Goal: Information Seeking & Learning: Learn about a topic

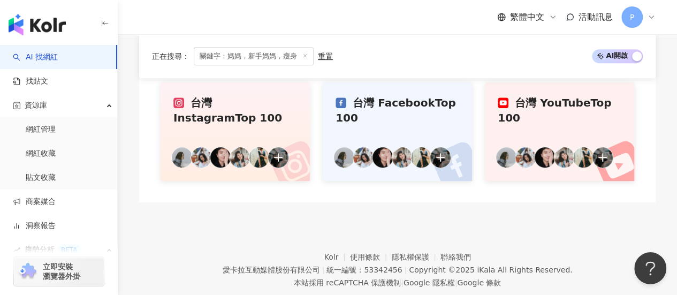
scroll to position [267, 0]
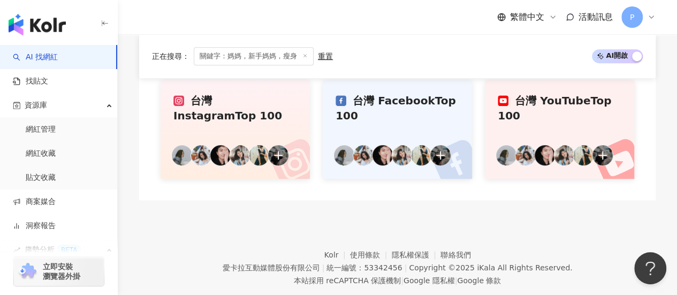
click at [254, 105] on div "台灣 Instagram Top 100" at bounding box center [235, 108] width 124 height 30
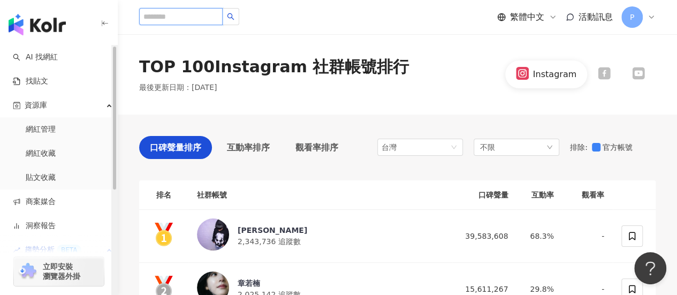
click at [189, 22] on input "search" at bounding box center [180, 16] width 83 height 17
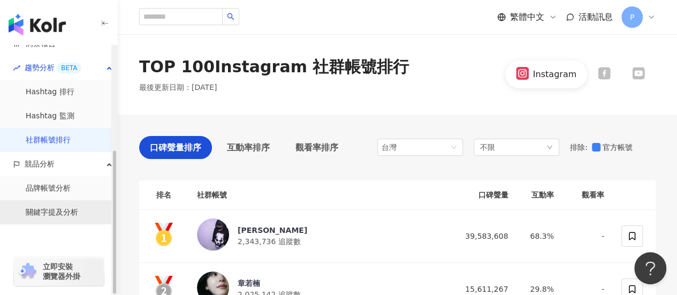
click at [44, 212] on link "關鍵字提及分析" at bounding box center [52, 212] width 52 height 11
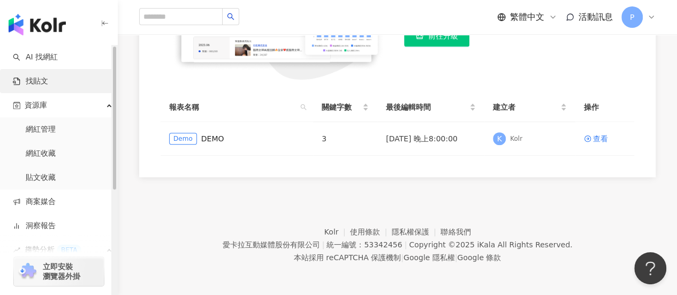
click at [48, 81] on link "找貼文" at bounding box center [30, 81] width 35 height 11
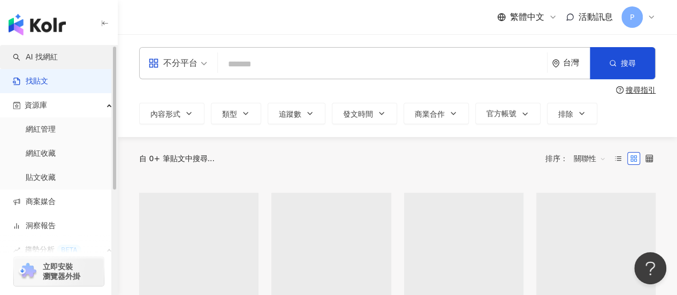
click at [58, 57] on link "AI 找網紅" at bounding box center [35, 57] width 45 height 11
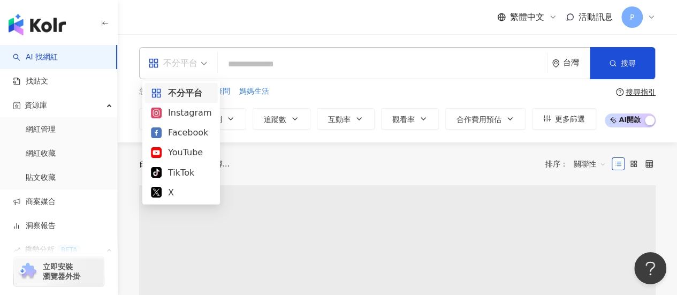
click at [195, 67] on div "不分平台" at bounding box center [172, 63] width 49 height 17
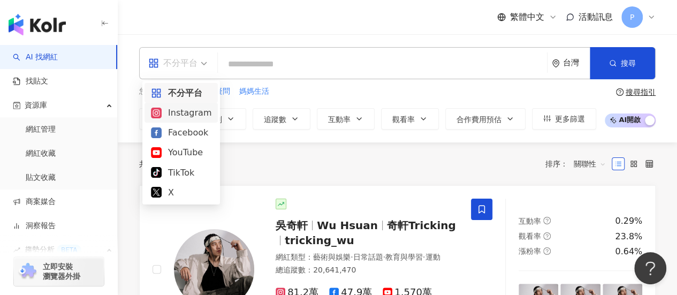
click at [178, 111] on div "Instagram" at bounding box center [181, 112] width 60 height 13
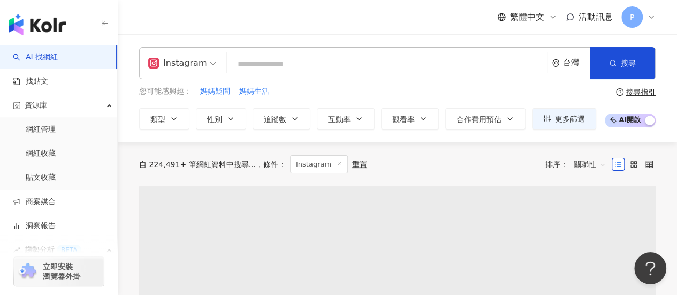
click at [335, 60] on input "search" at bounding box center [386, 64] width 311 height 20
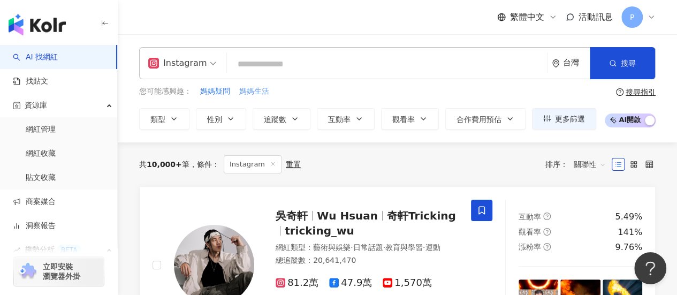
click at [255, 91] on span "媽媽生活" at bounding box center [254, 91] width 30 height 11
type input "****"
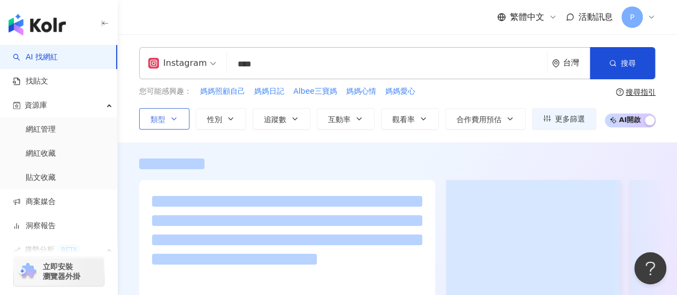
click at [166, 118] on button "類型" at bounding box center [164, 118] width 50 height 21
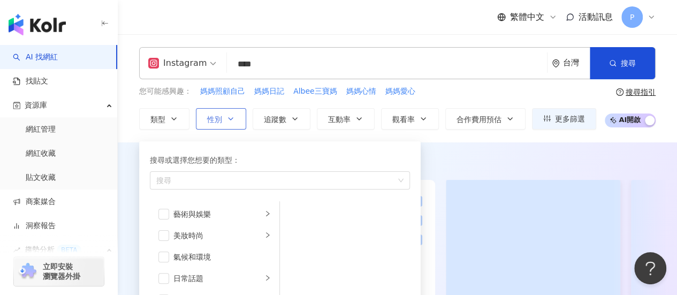
click at [218, 127] on button "性別" at bounding box center [221, 118] width 50 height 21
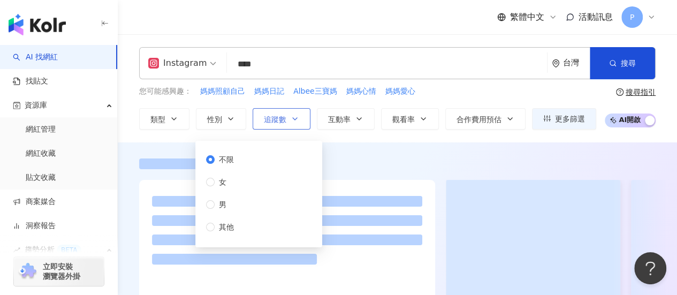
click at [288, 118] on button "追蹤數" at bounding box center [281, 118] width 58 height 21
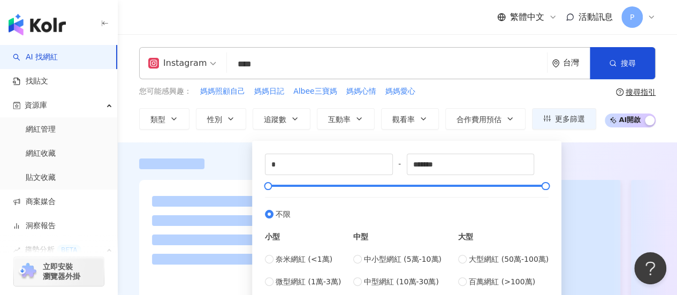
click at [658, 178] on div at bounding box center [397, 249] width 559 height 182
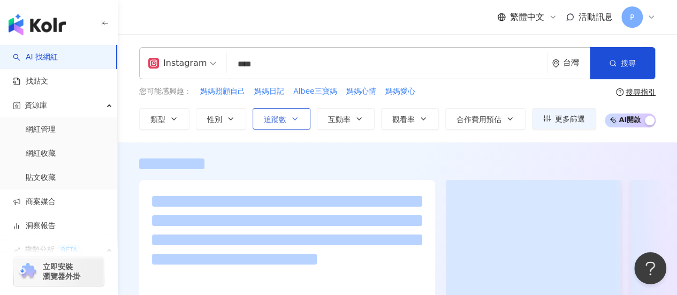
click at [280, 116] on span "追蹤數" at bounding box center [275, 119] width 22 height 9
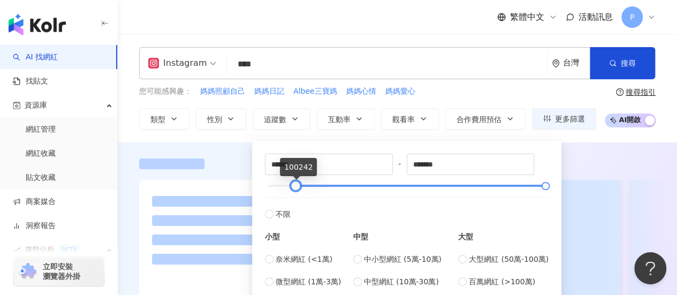
type input "******"
drag, startPoint x: 278, startPoint y: 186, endPoint x: 294, endPoint y: 183, distance: 16.8
click at [294, 183] on div at bounding box center [296, 186] width 6 height 6
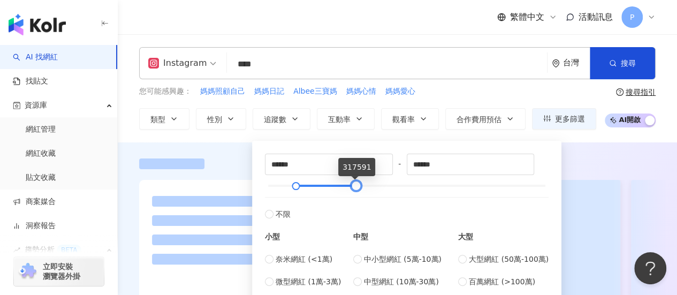
type input "******"
drag, startPoint x: 546, startPoint y: 185, endPoint x: 356, endPoint y: 177, distance: 189.5
click at [356, 177] on div "****** - ****** 不限 小型 奈米網紅 (<1萬) 微型網紅 (1萬-3萬) 小型網紅 (3萬-5萬) 中型 中小型網紅 (5萬-10萬) 中型…" at bounding box center [407, 232] width 284 height 156
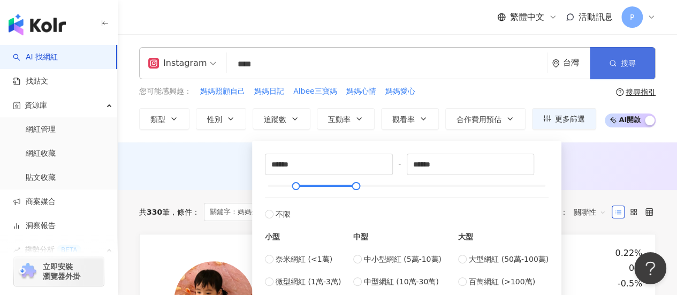
click at [629, 59] on span "搜尋" at bounding box center [628, 63] width 15 height 9
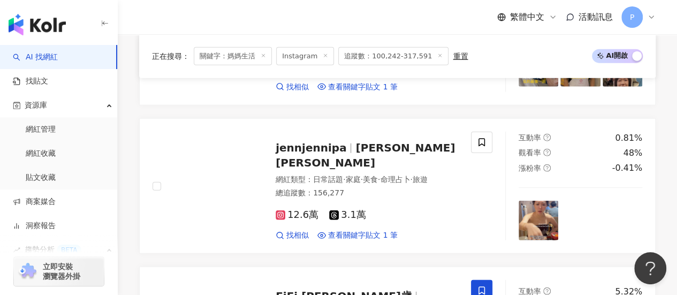
scroll to position [1284, 0]
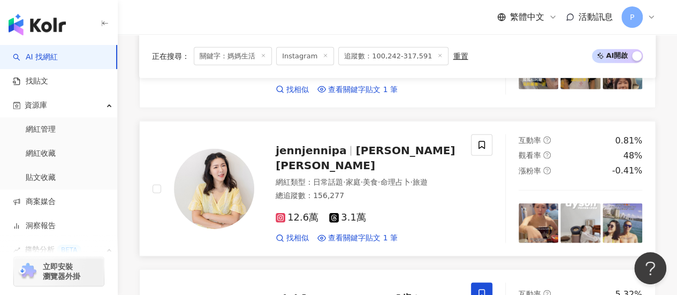
click at [293, 212] on span "12.6萬" at bounding box center [296, 217] width 43 height 11
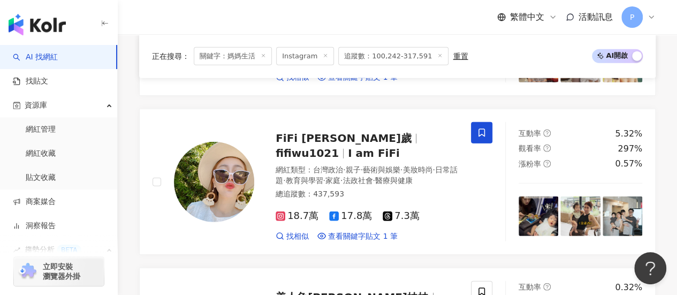
click at [302, 210] on span "18.7萬" at bounding box center [296, 215] width 43 height 11
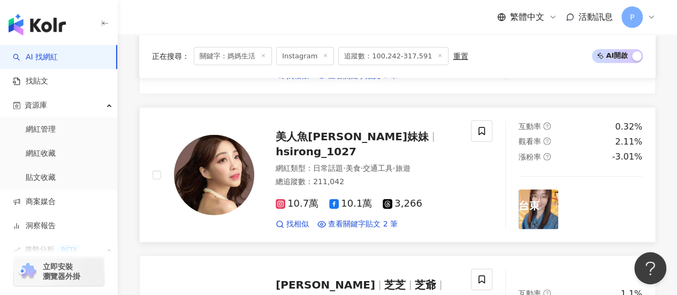
scroll to position [1765, 0]
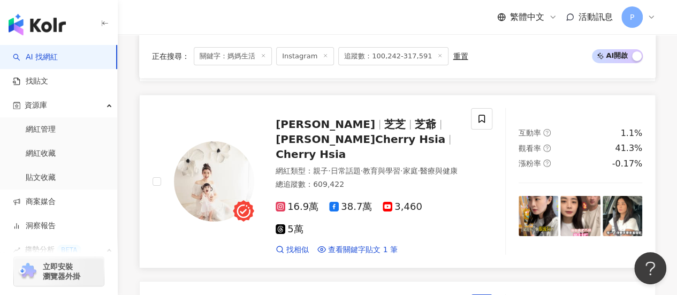
click at [293, 201] on span "16.9萬" at bounding box center [296, 206] width 43 height 11
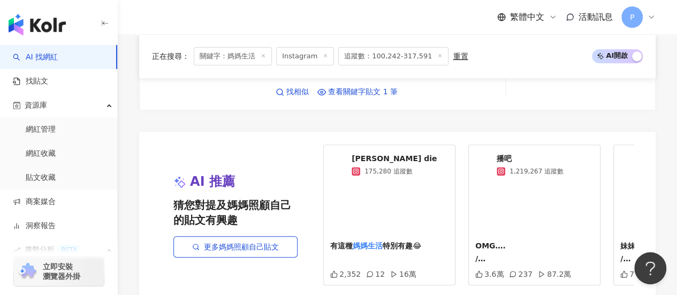
scroll to position [2308, 0]
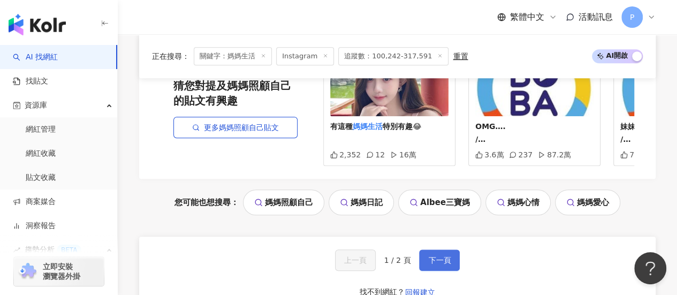
click at [443, 256] on span "下一頁" at bounding box center [439, 260] width 22 height 9
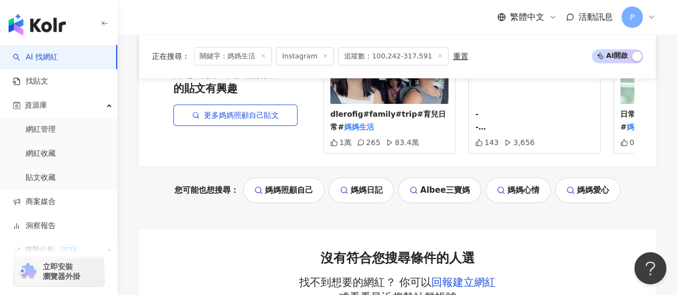
scroll to position [388, 0]
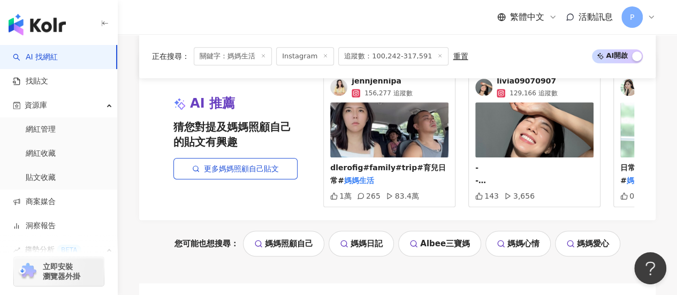
click at [363, 251] on link "媽媽日記" at bounding box center [360, 244] width 65 height 26
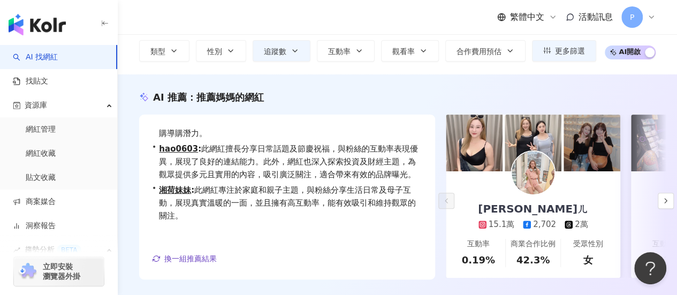
scroll to position [107, 0]
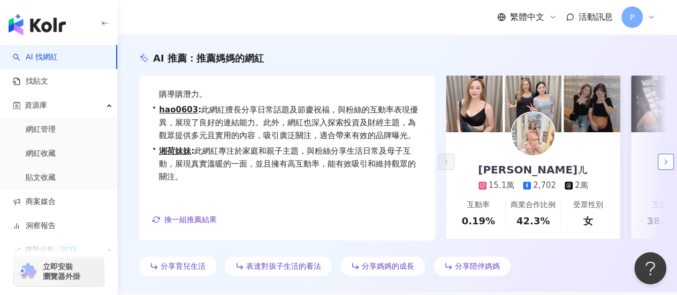
click at [665, 160] on polyline "button" at bounding box center [665, 161] width 2 height 4
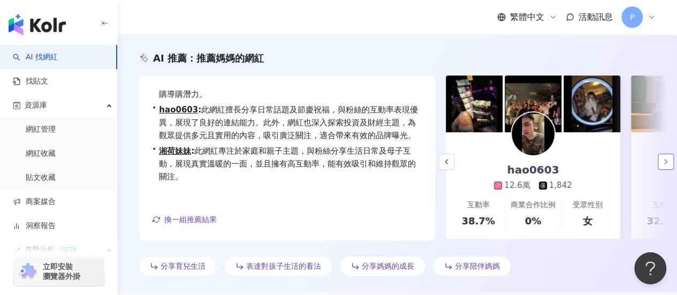
click at [665, 160] on polyline "button" at bounding box center [665, 161] width 2 height 4
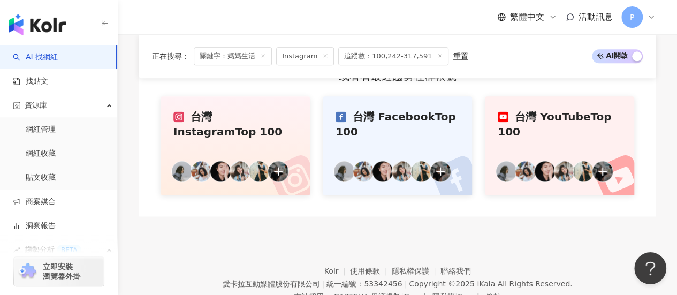
scroll to position [602, 0]
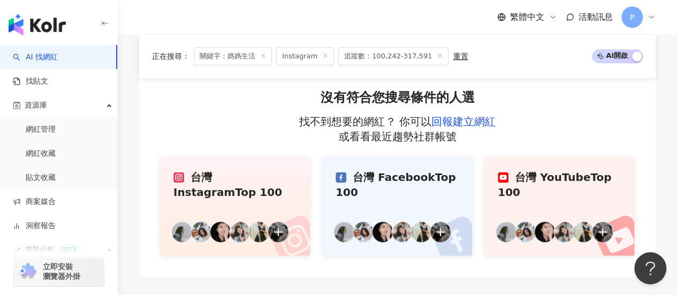
click at [219, 200] on div "台灣 Instagram Top 100" at bounding box center [235, 185] width 124 height 30
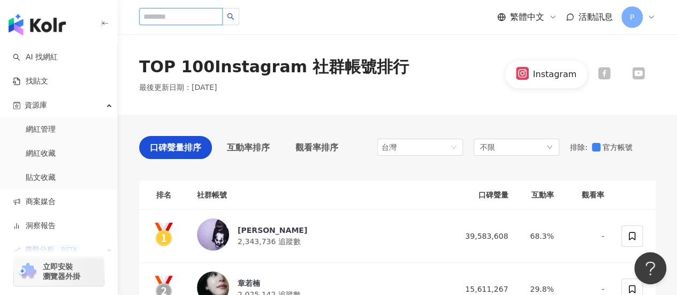
click at [197, 12] on input "search" at bounding box center [180, 16] width 83 height 17
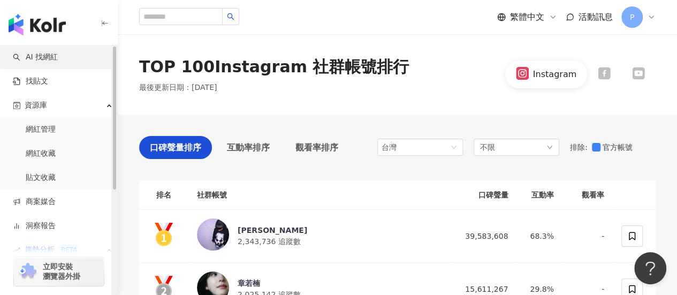
click at [44, 56] on link "AI 找網紅" at bounding box center [35, 57] width 45 height 11
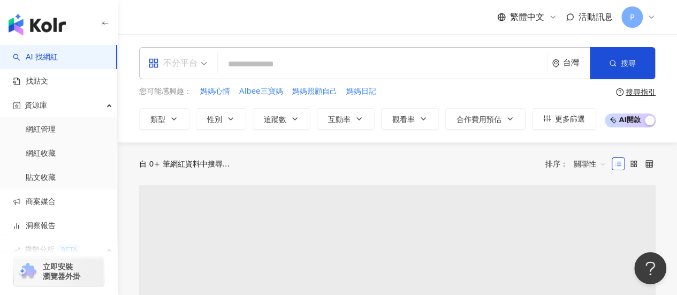
click at [194, 59] on div "不分平台" at bounding box center [172, 63] width 49 height 17
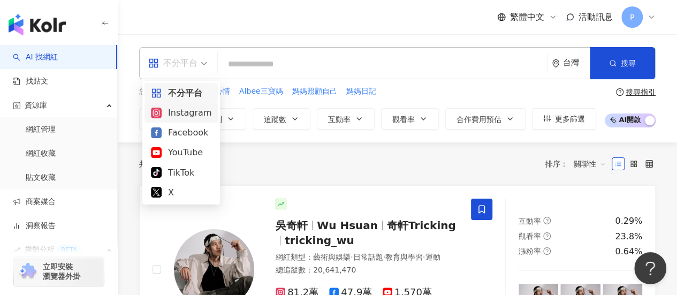
click at [176, 119] on div "Instagram" at bounding box center [181, 112] width 60 height 13
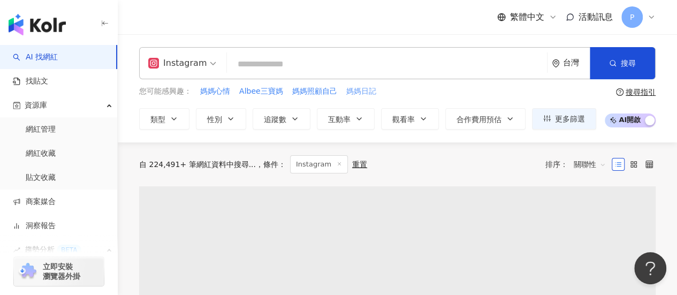
click at [358, 91] on span "媽媽日記" at bounding box center [361, 91] width 30 height 11
type input "****"
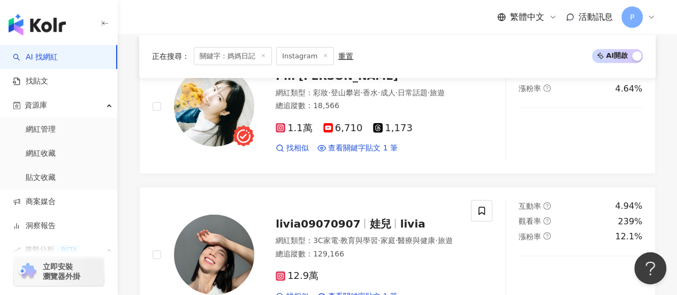
scroll to position [1451, 0]
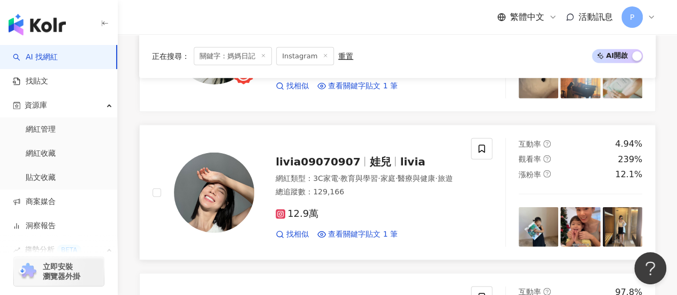
click at [292, 208] on span "12.9萬" at bounding box center [296, 213] width 43 height 11
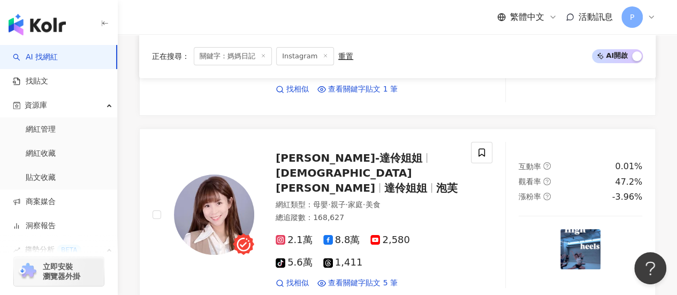
scroll to position [2301, 0]
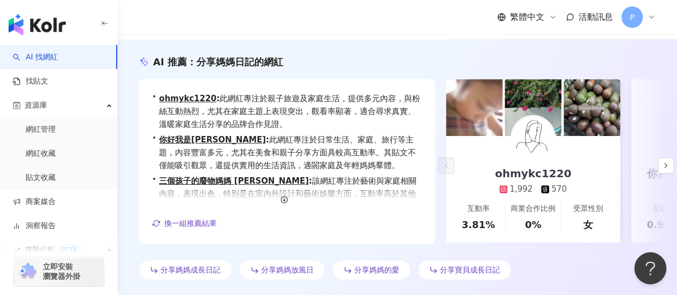
scroll to position [0, 0]
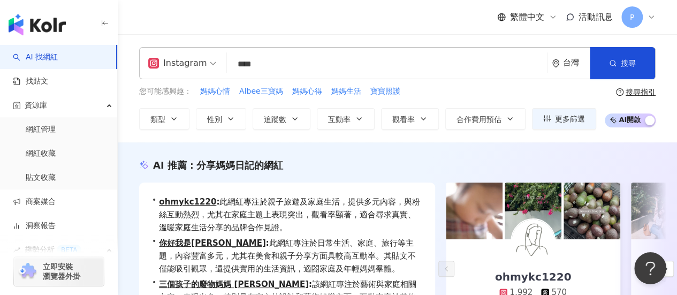
click at [286, 122] on button "追蹤數" at bounding box center [281, 118] width 58 height 21
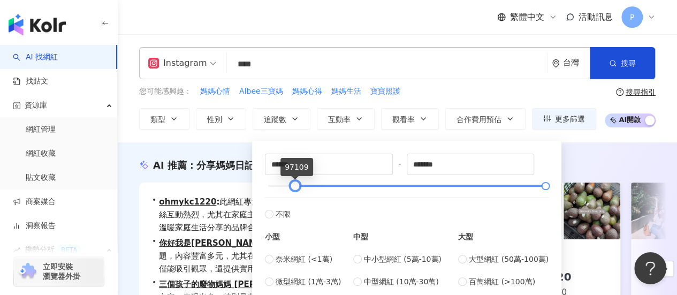
type input "******"
drag, startPoint x: 275, startPoint y: 187, endPoint x: 297, endPoint y: 185, distance: 22.6
click at [297, 185] on div at bounding box center [407, 185] width 278 height 6
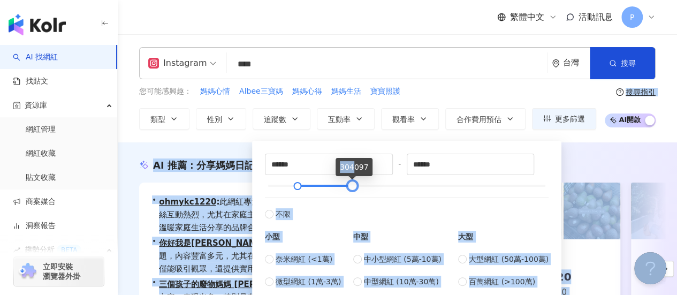
type input "******"
drag, startPoint x: 545, startPoint y: 188, endPoint x: 352, endPoint y: 175, distance: 193.0
click at [352, 175] on body "AI 找網紅 找貼文 資源庫 網紅管理 網紅收藏 貼文收藏 商案媒合 洞察報告 趨勢分析 BETA Hashtag 排行 Hashtag 監測 社群帳號排行 …" at bounding box center [338, 147] width 677 height 295
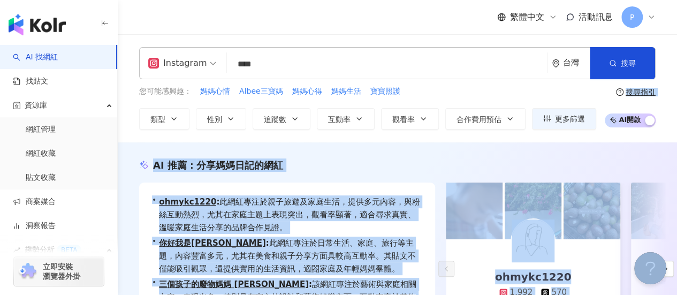
click at [637, 156] on div "AI 推薦 ： 分享媽媽日記的網紅 • ohmykc1220 : 此網紅專注於親子旅遊及家庭生活，提供多元內容，與粉絲互動熱烈，尤其在家庭主題上表現突出，觀看…" at bounding box center [397, 270] width 559 height 256
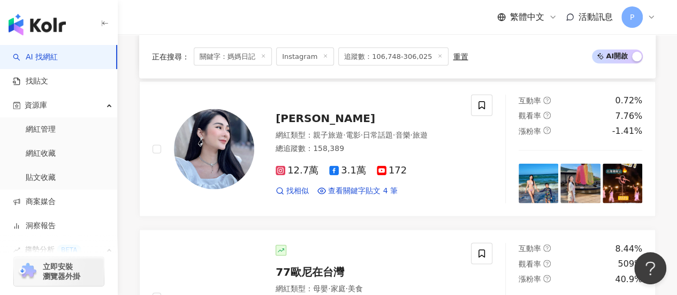
scroll to position [963, 0]
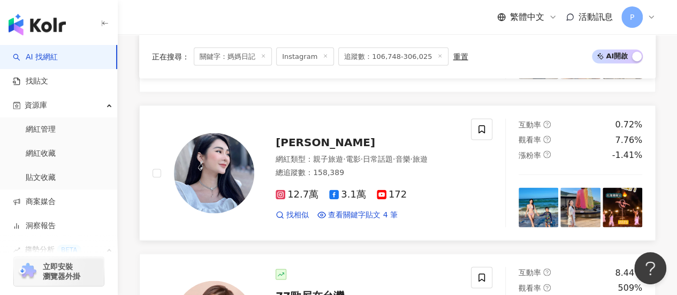
click at [300, 200] on span "12.7萬" at bounding box center [296, 193] width 43 height 11
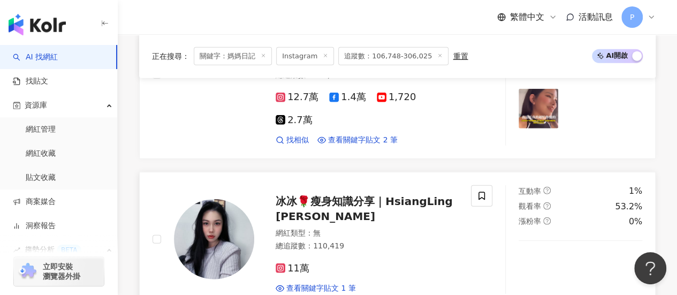
scroll to position [1284, 0]
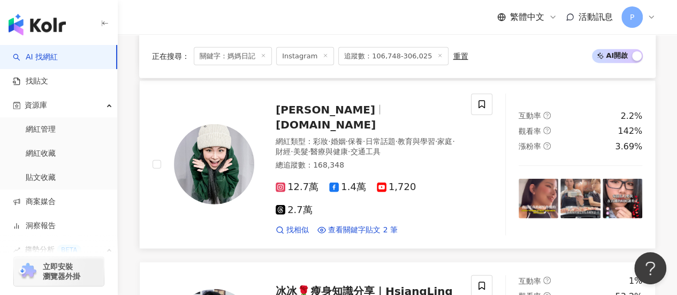
click at [294, 181] on span "12.7萬" at bounding box center [296, 186] width 43 height 11
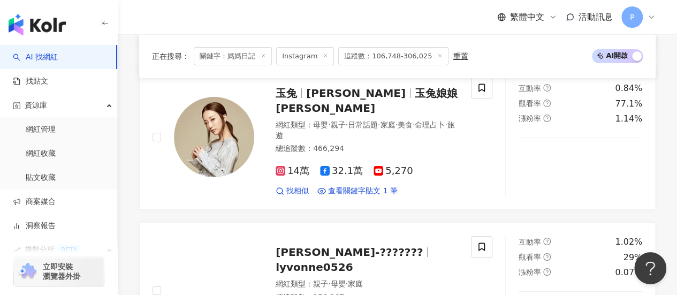
scroll to position [1872, 0]
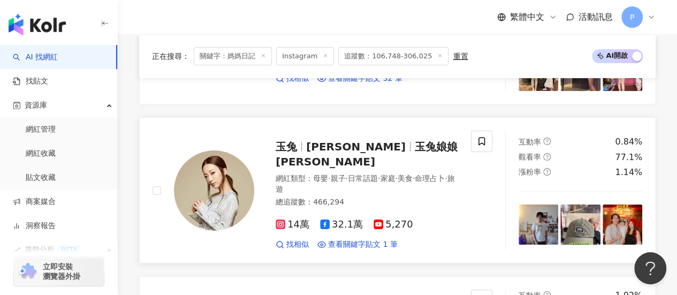
click at [290, 219] on span "14萬" at bounding box center [292, 224] width 34 height 11
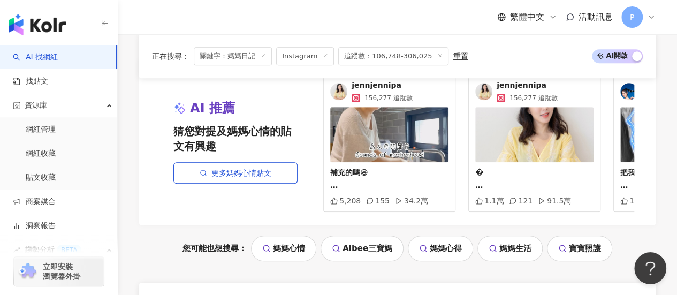
scroll to position [2407, 0]
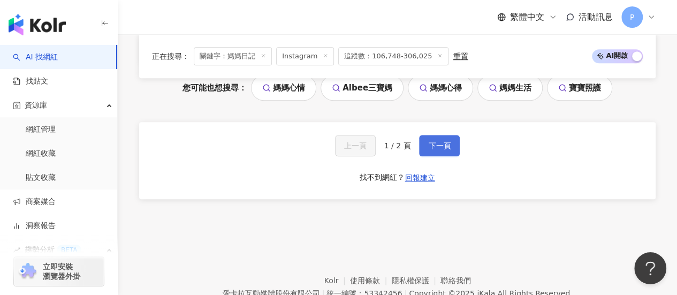
click at [454, 135] on button "下一頁" at bounding box center [439, 145] width 41 height 21
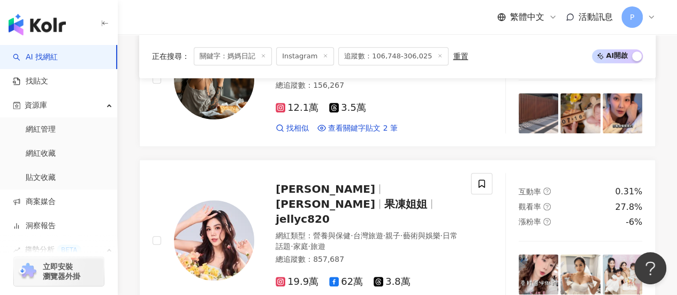
scroll to position [448, 0]
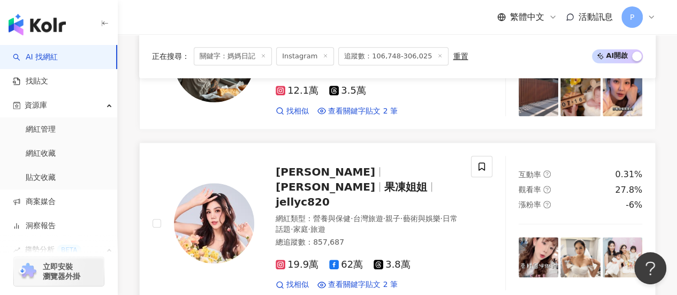
click at [300, 259] on span "19.9萬" at bounding box center [296, 264] width 43 height 11
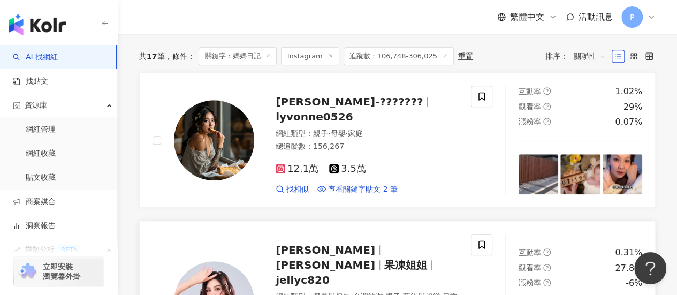
scroll to position [288, 0]
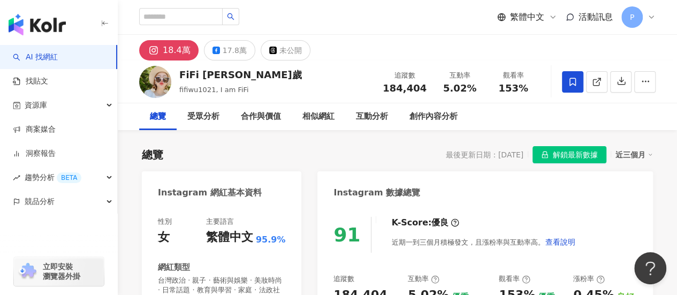
scroll to position [107, 0]
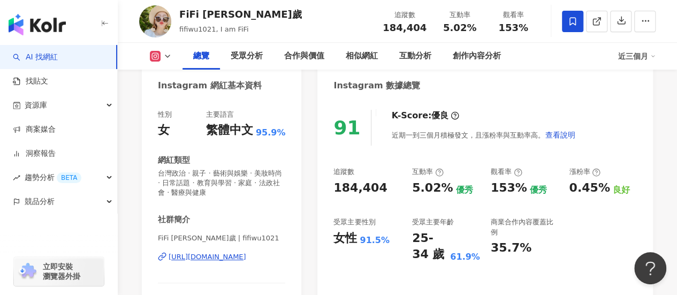
click at [217, 255] on div "https://www.instagram.com/fifiwu1021/" at bounding box center [207, 257] width 78 height 10
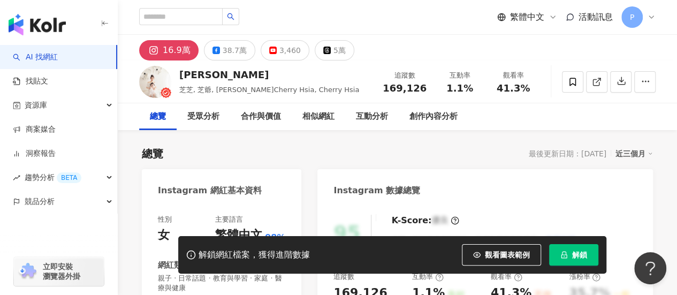
click at [160, 54] on button "16.9萬" at bounding box center [168, 50] width 59 height 20
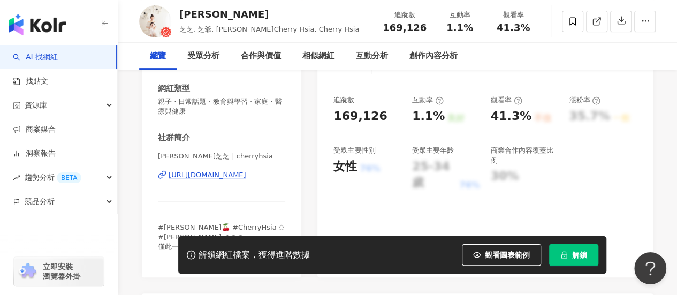
scroll to position [214, 0]
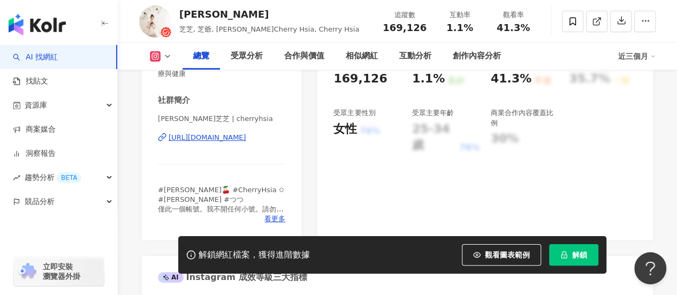
click at [231, 137] on div "https://www.instagram.com/cherryhsia/" at bounding box center [207, 138] width 78 height 10
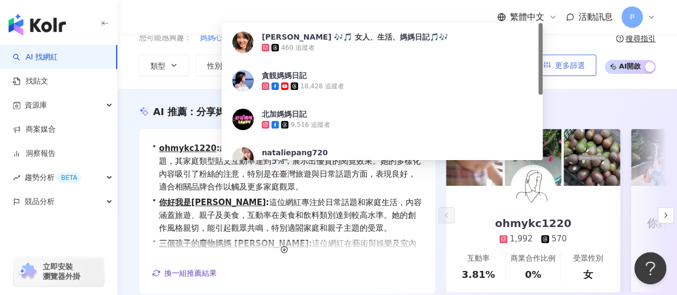
scroll to position [39, 0]
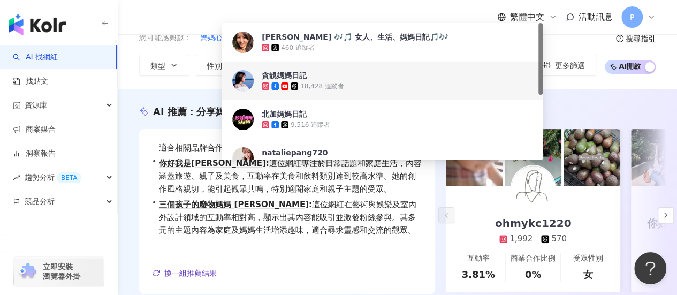
click at [128, 136] on div "AI 推薦 ： 分享媽媽日記的網紅 • ohmykc1220 : 此網紅分享的內容涵蓋親子旅遊、家庭生活及教育等主題，其家庭類型貼文互動率達到5%，展示出優質…" at bounding box center [397, 219] width 559 height 228
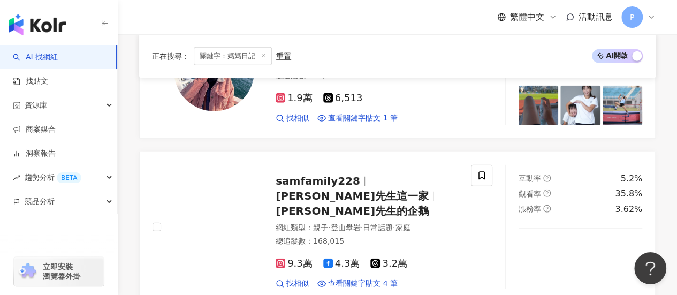
scroll to position [1444, 0]
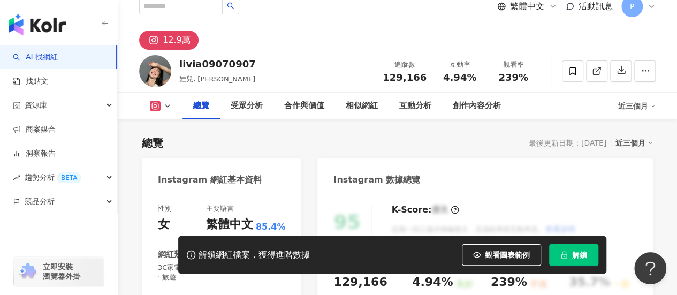
scroll to position [160, 0]
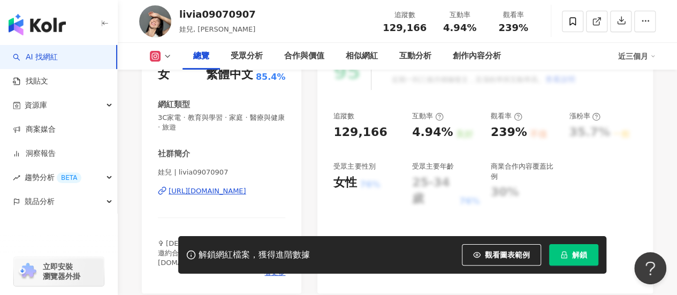
click at [200, 193] on div "https://www.instagram.com/livia09070907/" at bounding box center [207, 191] width 78 height 10
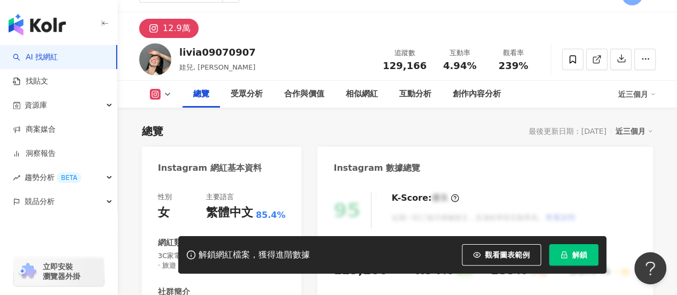
scroll to position [0, 0]
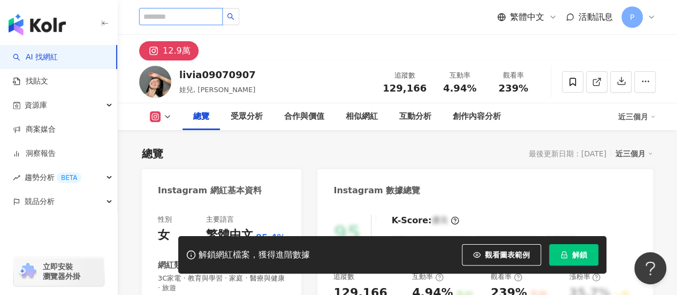
click at [182, 17] on input "search" at bounding box center [180, 16] width 83 height 17
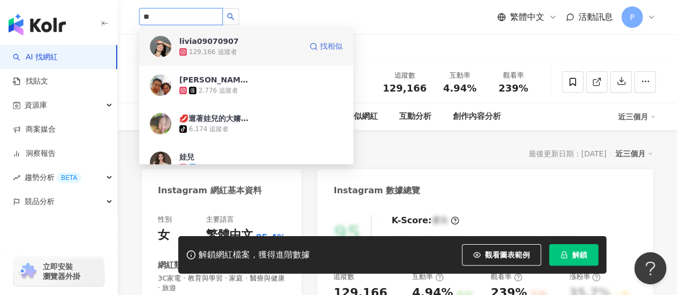
click at [323, 43] on span "找相似" at bounding box center [331, 46] width 22 height 11
type input "**"
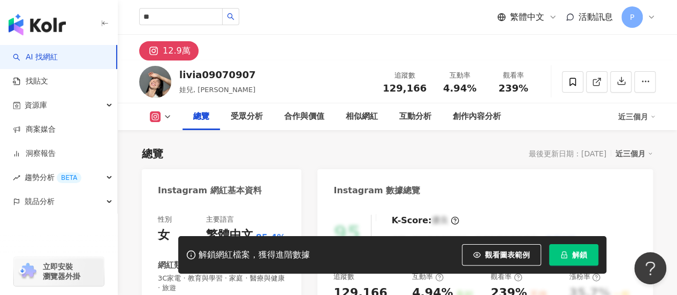
click at [146, 189] on div "Instagram 網紅基本資料" at bounding box center [221, 186] width 159 height 35
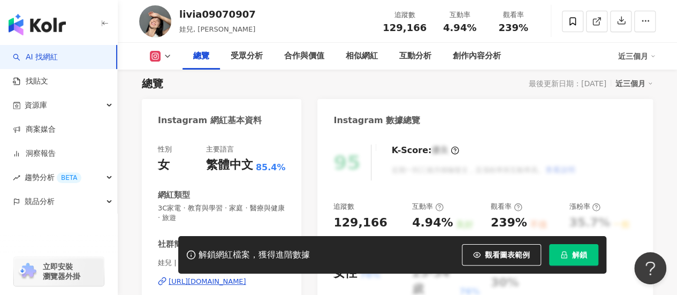
scroll to position [53, 0]
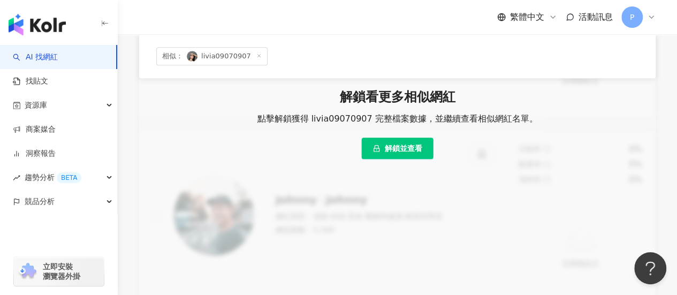
scroll to position [266, 0]
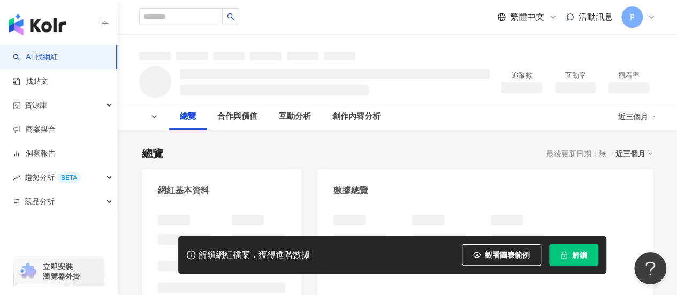
scroll to position [107, 0]
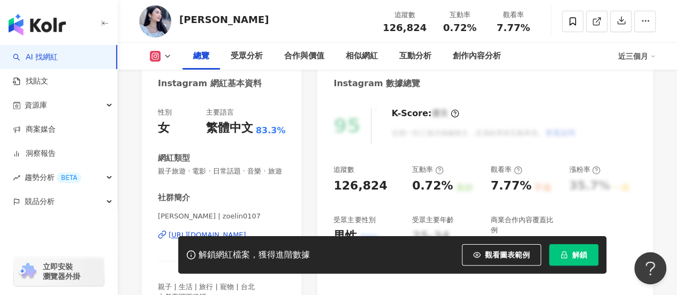
click at [204, 89] on div "Instagram 網紅基本資料" at bounding box center [210, 84] width 104 height 12
click at [206, 230] on div "https://www.instagram.com/zoelin0107/" at bounding box center [207, 235] width 78 height 10
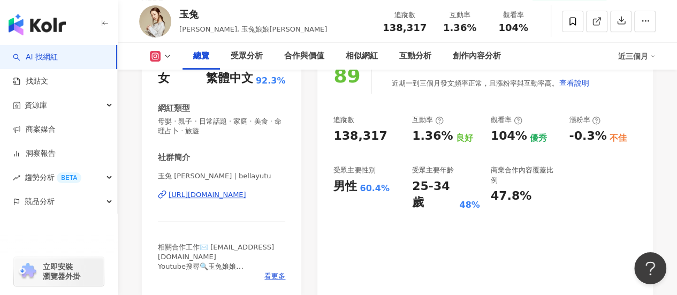
scroll to position [160, 0]
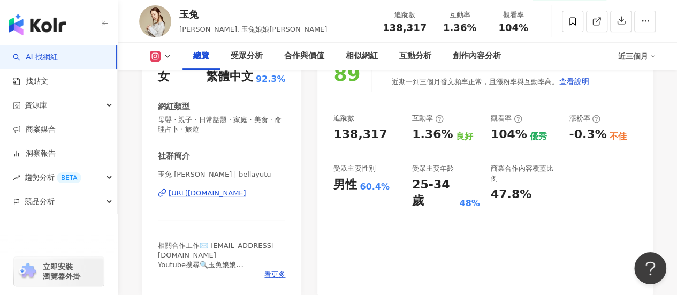
click at [218, 195] on div "[URL][DOMAIN_NAME]" at bounding box center [207, 193] width 78 height 10
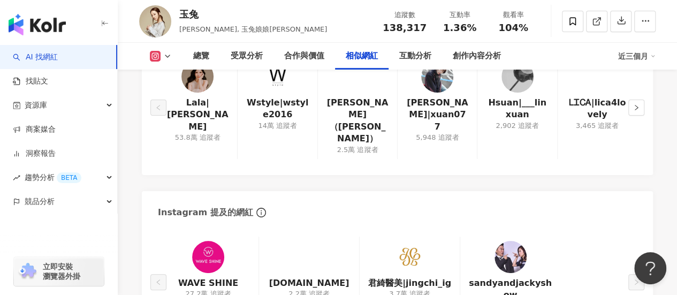
scroll to position [1819, 0]
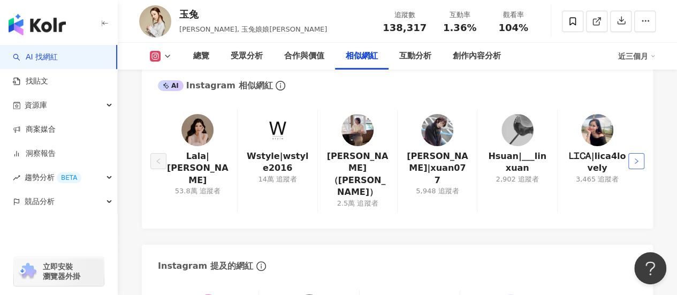
click at [634, 158] on icon "right" at bounding box center [636, 161] width 6 height 6
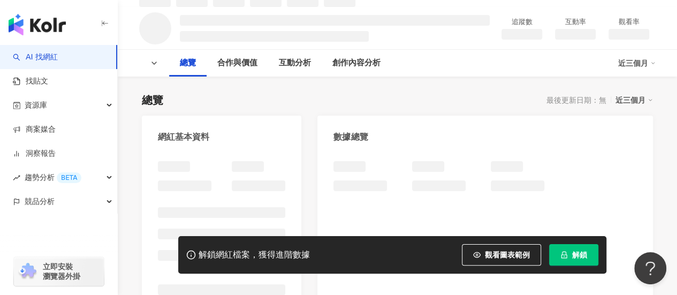
scroll to position [118, 0]
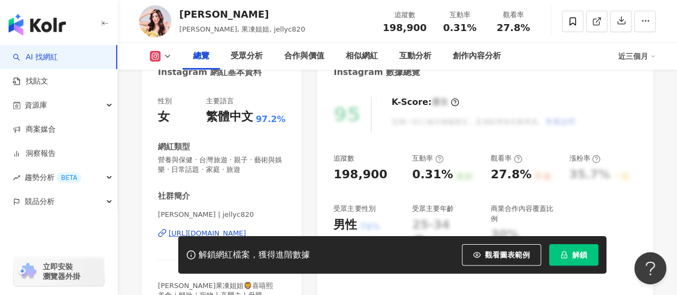
click at [210, 174] on span "營養與保健 · 台灣旅遊 · 親子 · 藝術與娛樂 · 日常話題 · 家庭 · 旅遊" at bounding box center [221, 164] width 127 height 19
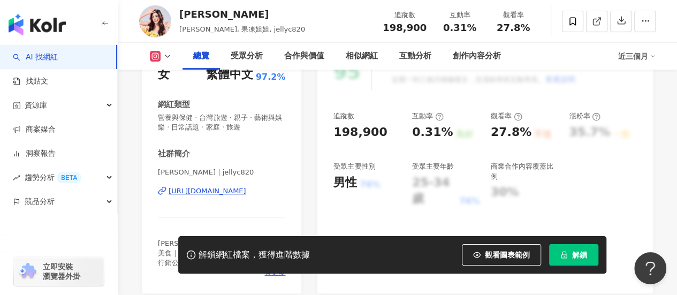
click at [209, 191] on div "https://www.instagram.com/jellyc820/" at bounding box center [207, 191] width 78 height 10
